Goal: Find specific page/section: Find specific page/section

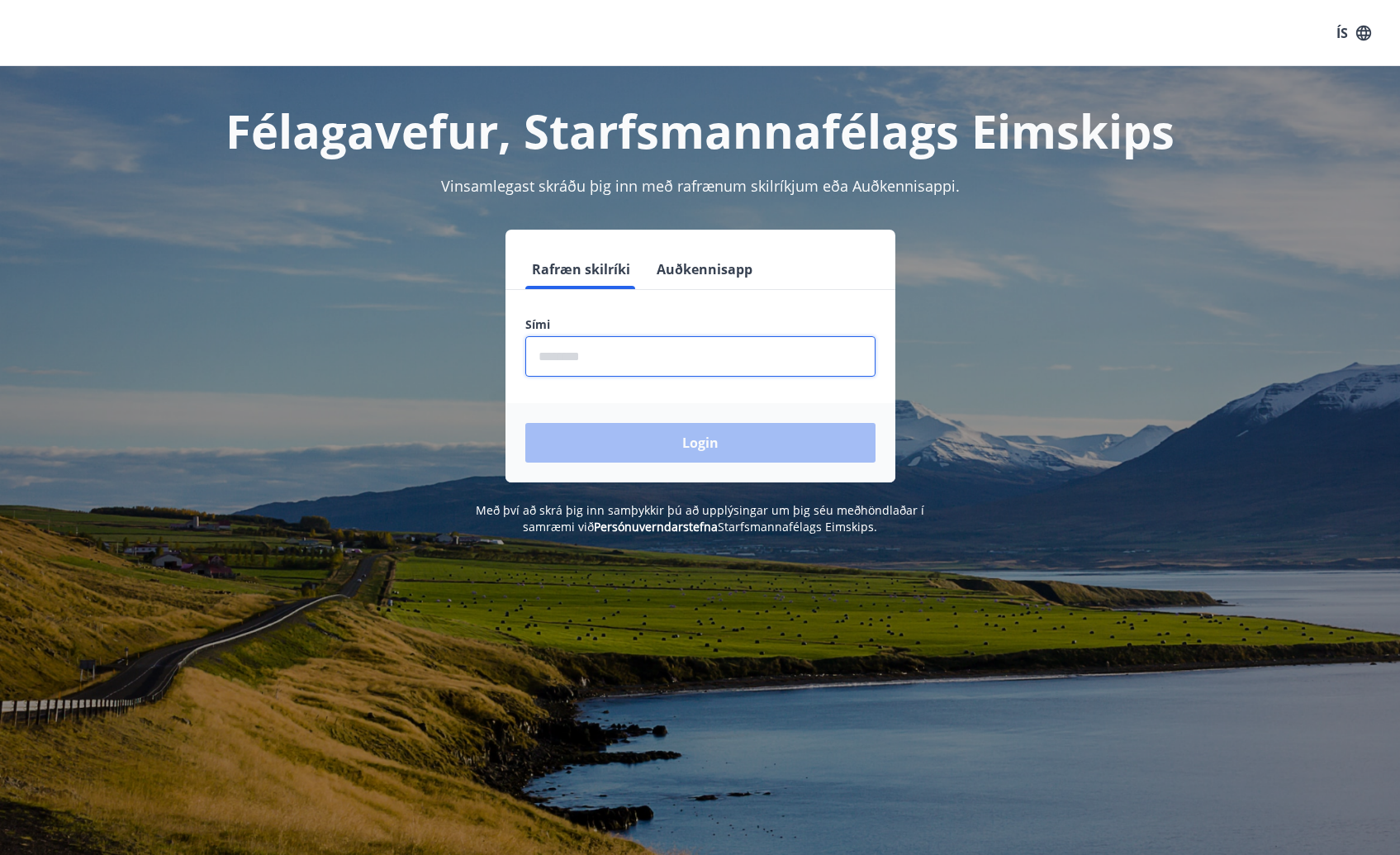
drag, startPoint x: 544, startPoint y: 358, endPoint x: 570, endPoint y: 366, distance: 27.2
click at [544, 358] on input "phone" at bounding box center [700, 357] width 350 height 41
type input "********"
click at [525, 423] on button "Login" at bounding box center [700, 443] width 350 height 40
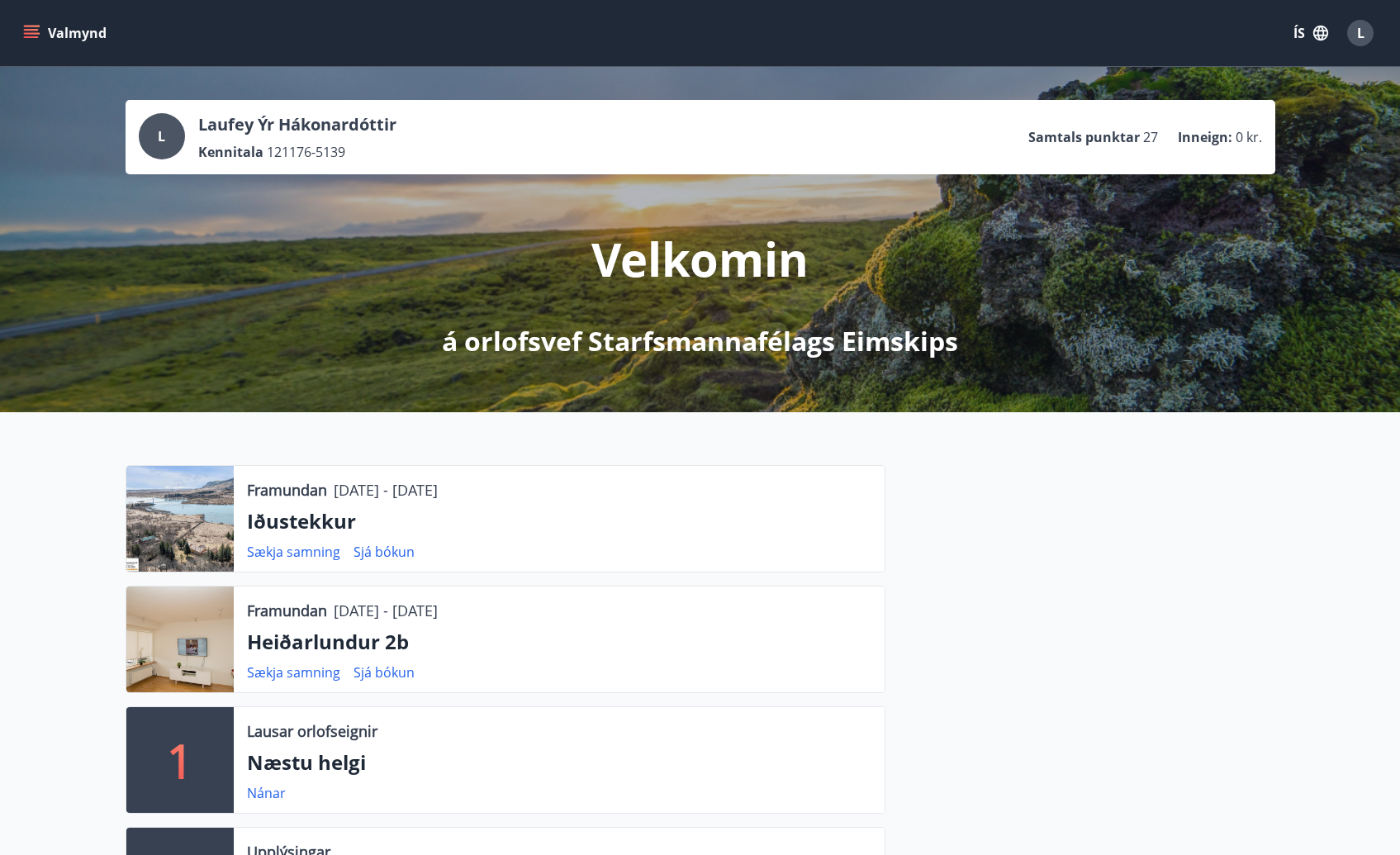
click at [38, 33] on icon "menu" at bounding box center [32, 33] width 16 height 16
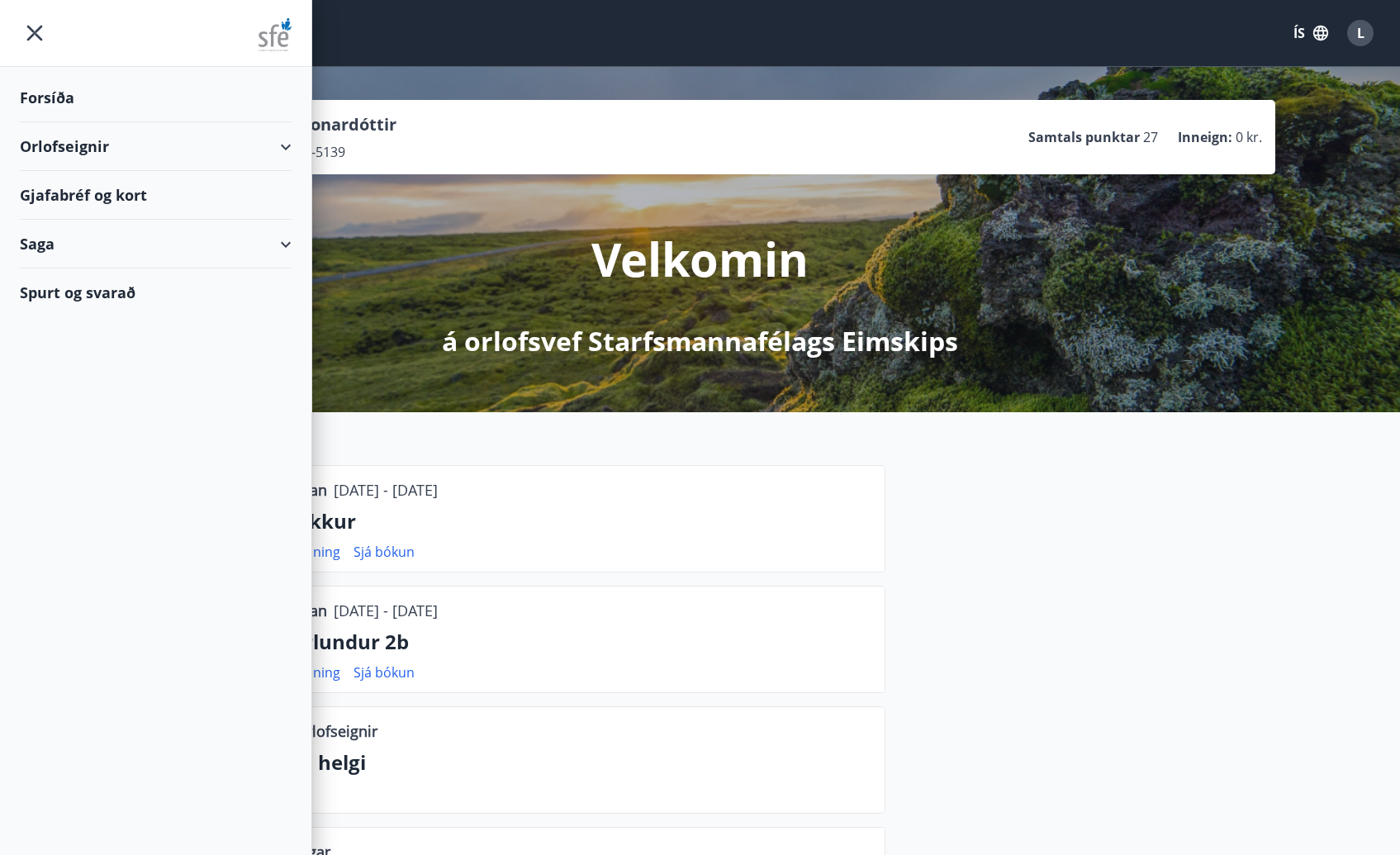
click at [138, 197] on div "Gjafabréf og kort" at bounding box center [155, 195] width 272 height 49
click at [94, 191] on div "Gjafabréf og kort" at bounding box center [155, 195] width 272 height 49
click at [36, 28] on icon "menu" at bounding box center [34, 33] width 30 height 30
